Goal: Transaction & Acquisition: Purchase product/service

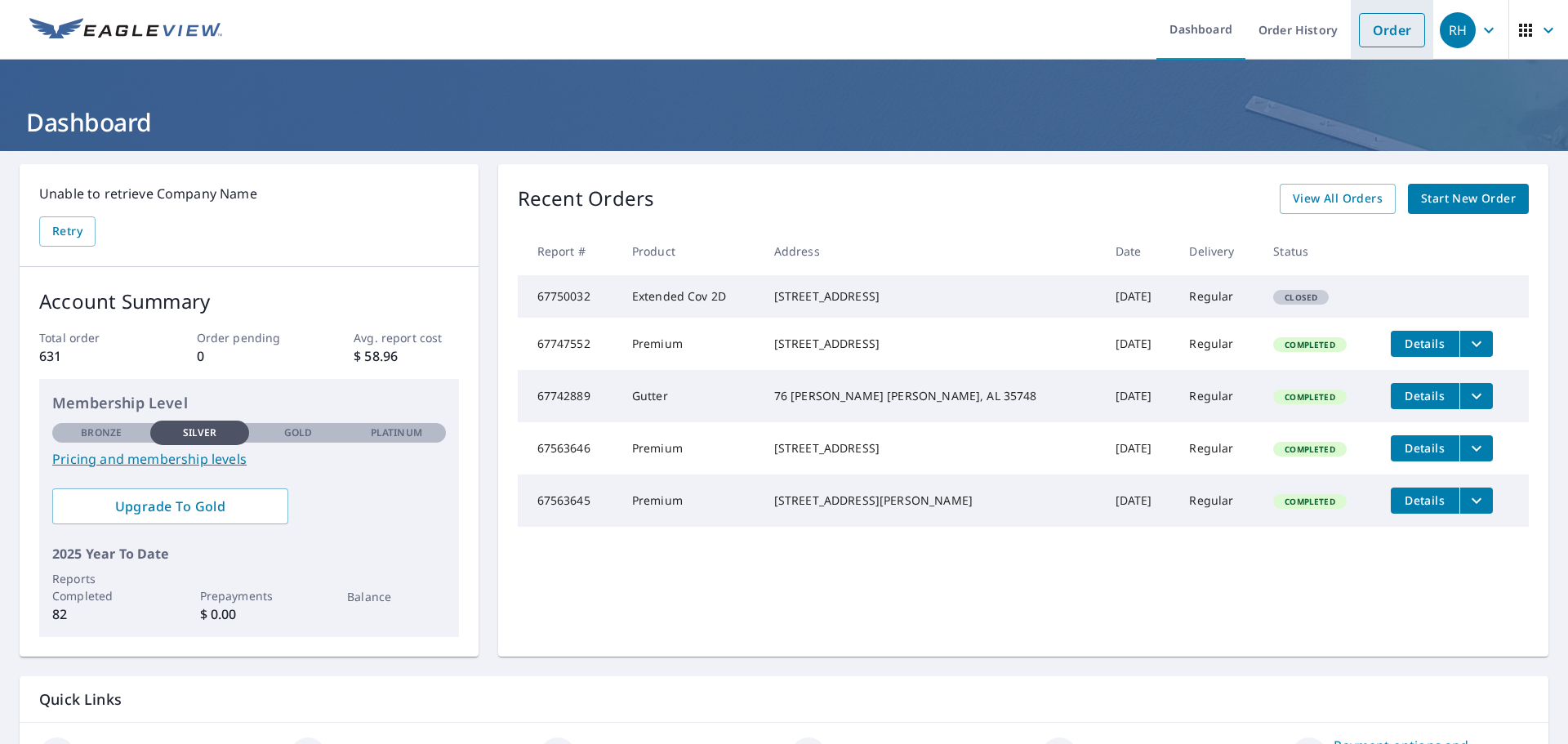
click at [1381, 32] on link "Order" at bounding box center [1392, 29] width 66 height 34
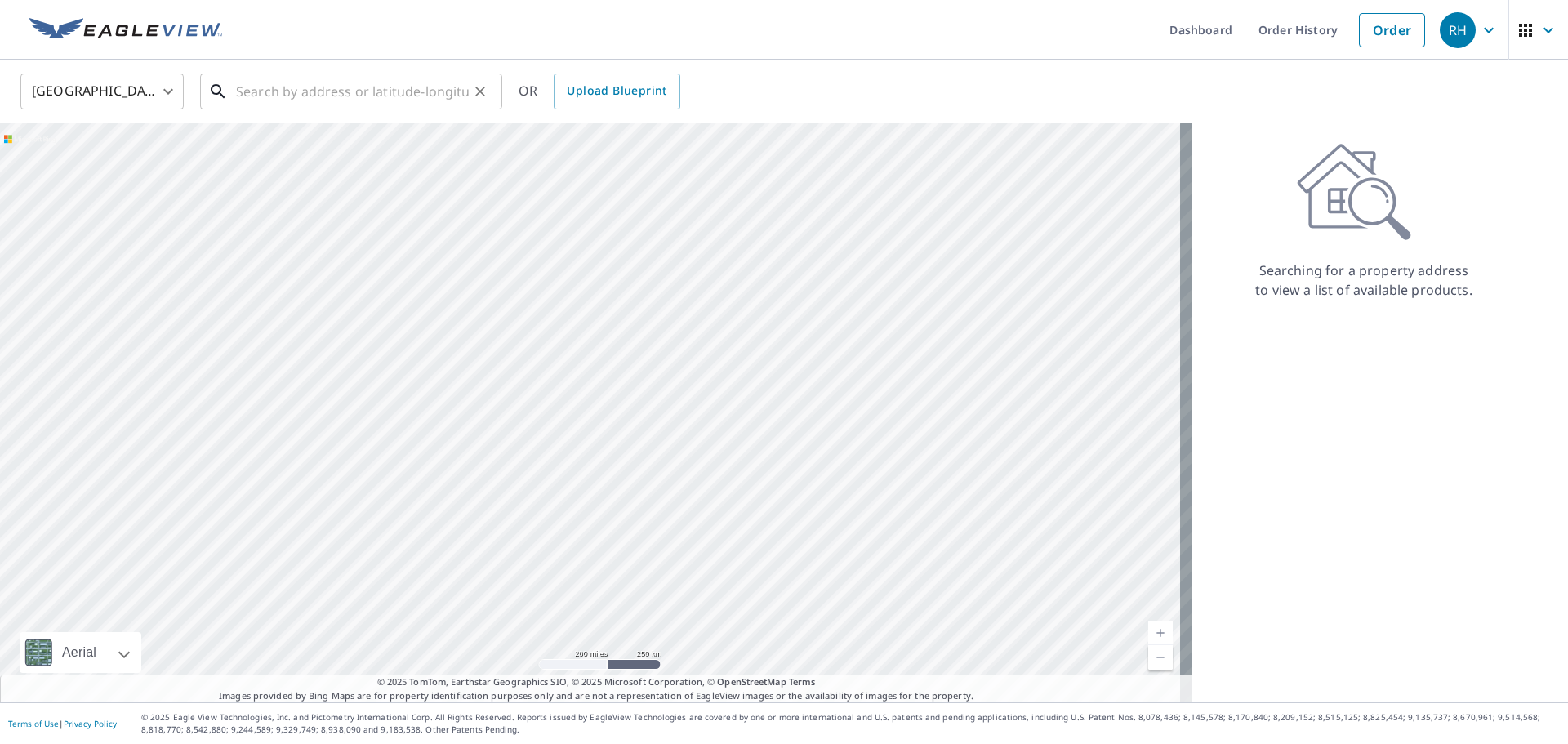
click at [341, 87] on input "text" at bounding box center [353, 92] width 233 height 46
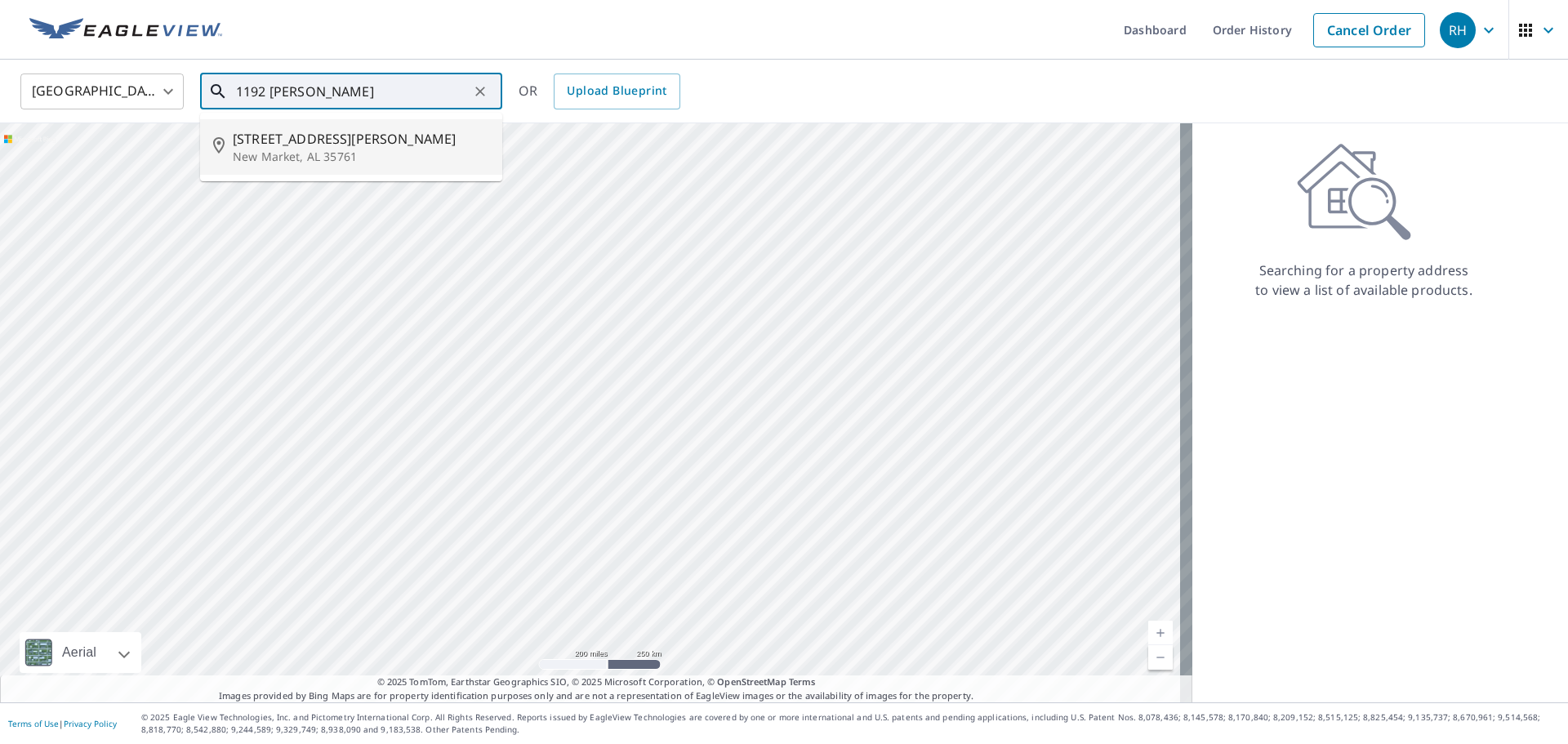
click at [323, 152] on p "New Market, AL 35761" at bounding box center [361, 157] width 257 height 16
type input "[STREET_ADDRESS][PERSON_NAME]"
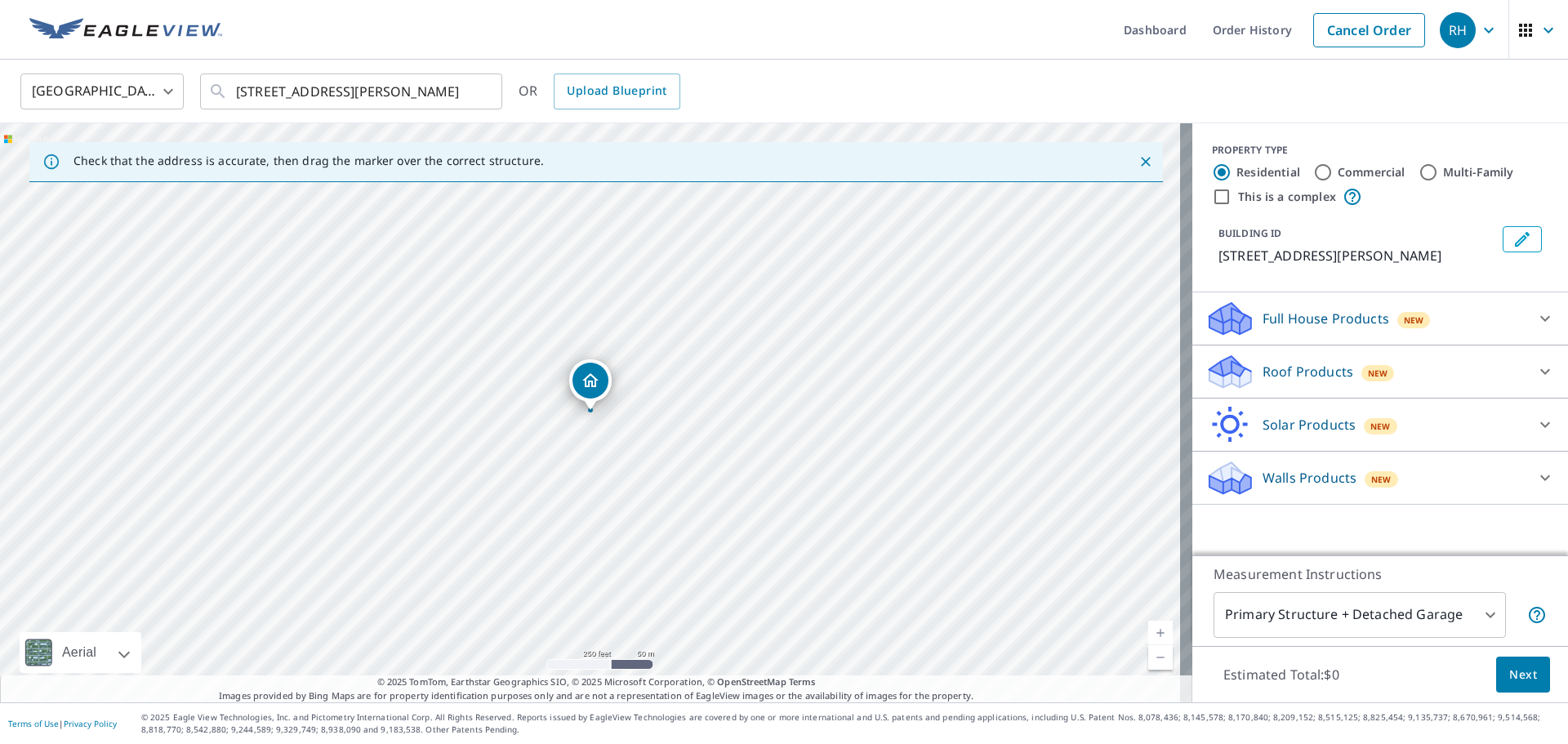
click at [1295, 382] on div "Roof Products New" at bounding box center [1365, 372] width 320 height 38
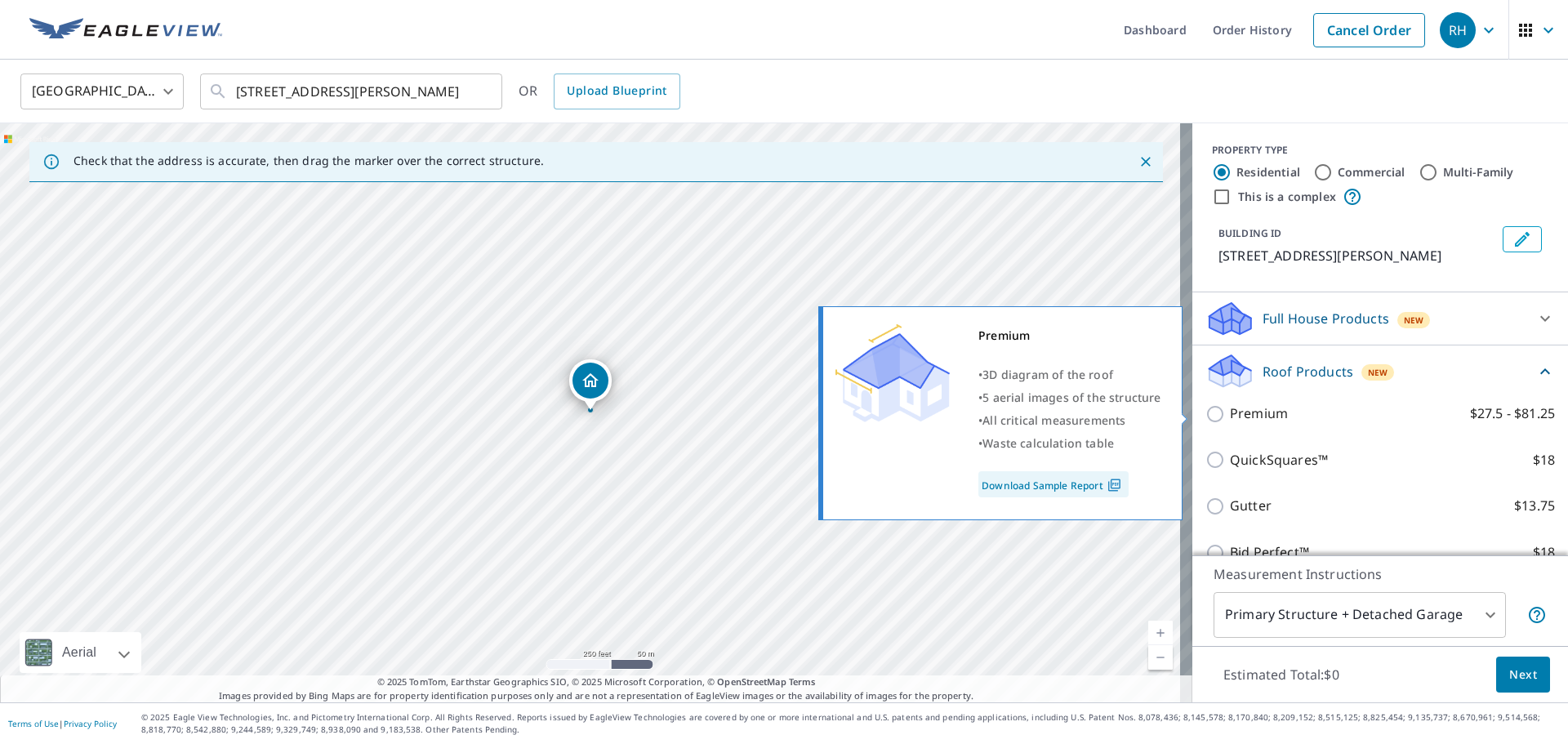
click at [1249, 417] on p "Premium" at bounding box center [1258, 413] width 58 height 20
click at [1230, 417] on input "Premium $27.5 - $81.25" at bounding box center [1217, 413] width 25 height 19
checkbox input "true"
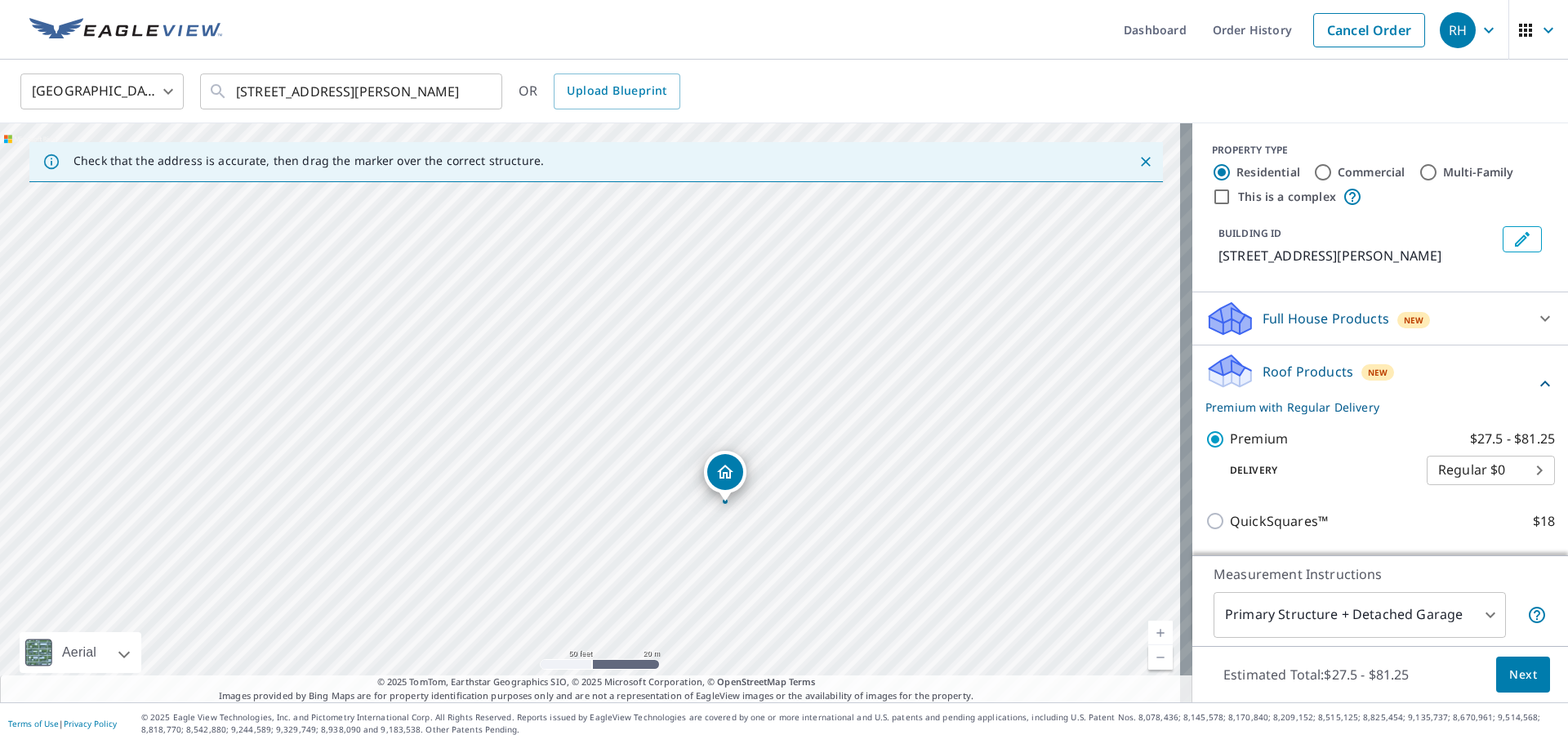
drag, startPoint x: 573, startPoint y: 318, endPoint x: 864, endPoint y: 553, distance: 374.0
click at [864, 553] on div "[STREET_ADDRESS][PERSON_NAME]" at bounding box center [596, 413] width 1192 height 579
drag, startPoint x: 800, startPoint y: 521, endPoint x: 850, endPoint y: 417, distance: 115.4
click at [850, 417] on div "[STREET_ADDRESS][PERSON_NAME]" at bounding box center [596, 413] width 1192 height 579
drag, startPoint x: 873, startPoint y: 399, endPoint x: 878, endPoint y: 442, distance: 43.3
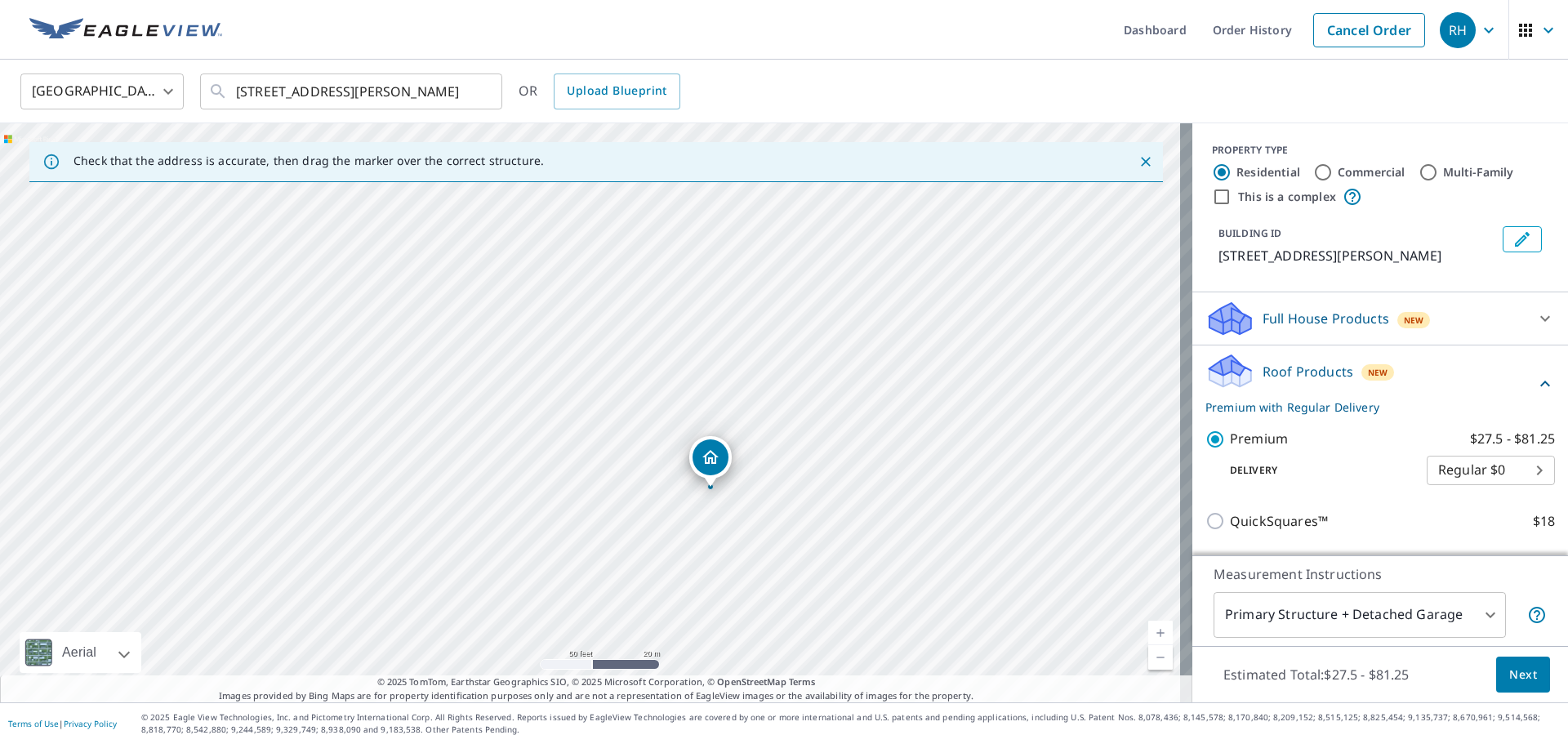
click at [878, 442] on div "[STREET_ADDRESS][PERSON_NAME]" at bounding box center [596, 413] width 1192 height 579
drag, startPoint x: 686, startPoint y: 505, endPoint x: 665, endPoint y: 463, distance: 47.0
click at [665, 463] on div "[STREET_ADDRESS][PERSON_NAME]" at bounding box center [596, 413] width 1192 height 579
drag, startPoint x: 654, startPoint y: 464, endPoint x: 580, endPoint y: 454, distance: 74.7
click at [580, 454] on div "[STREET_ADDRESS][PERSON_NAME]" at bounding box center [596, 413] width 1192 height 579
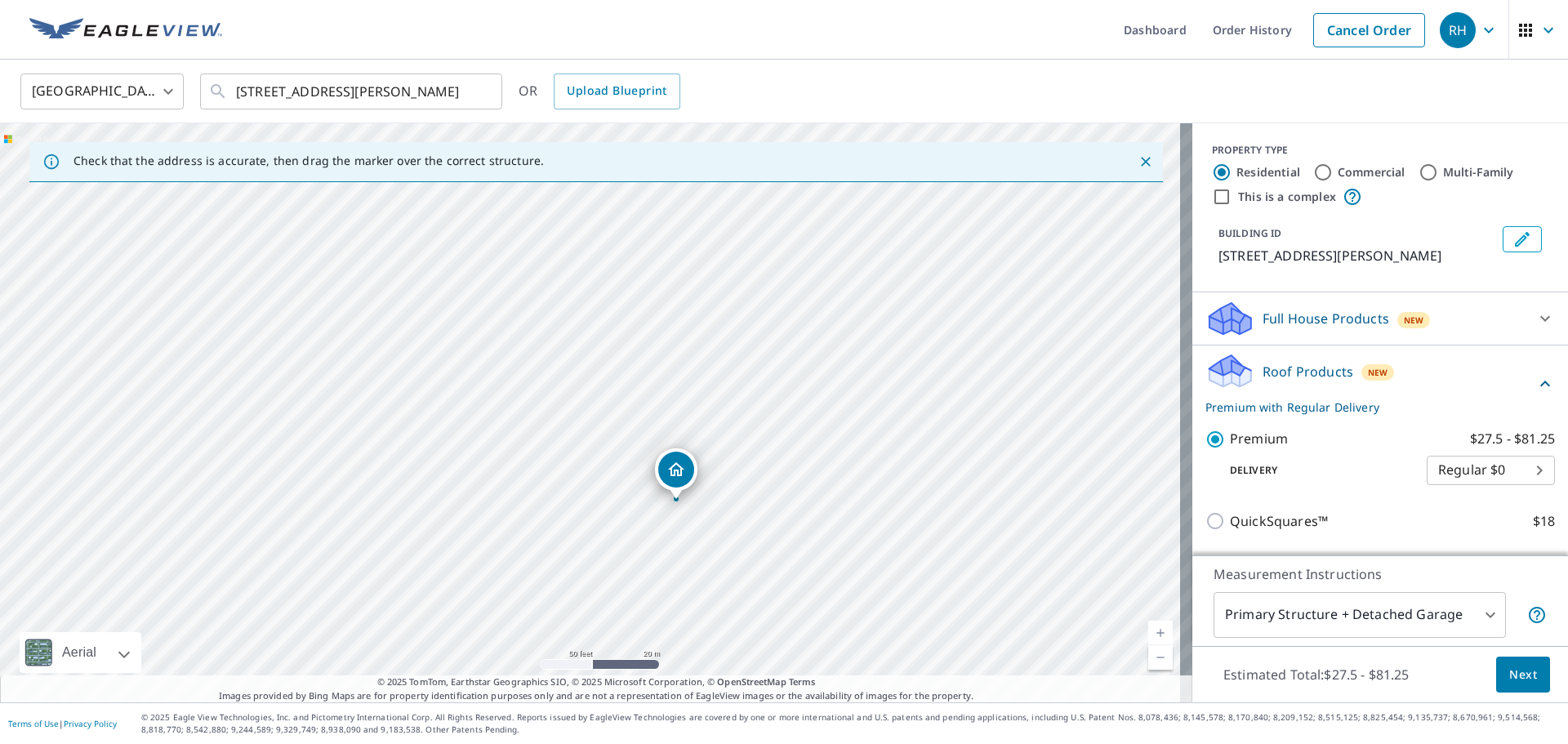
drag, startPoint x: 850, startPoint y: 388, endPoint x: 840, endPoint y: 443, distance: 55.9
click at [840, 443] on div "[STREET_ADDRESS][PERSON_NAME]" at bounding box center [596, 413] width 1192 height 579
drag, startPoint x: 678, startPoint y: 527, endPoint x: 707, endPoint y: 409, distance: 121.5
click at [707, 409] on div "[STREET_ADDRESS][PERSON_NAME]" at bounding box center [596, 413] width 1192 height 579
